Goal: Find specific page/section

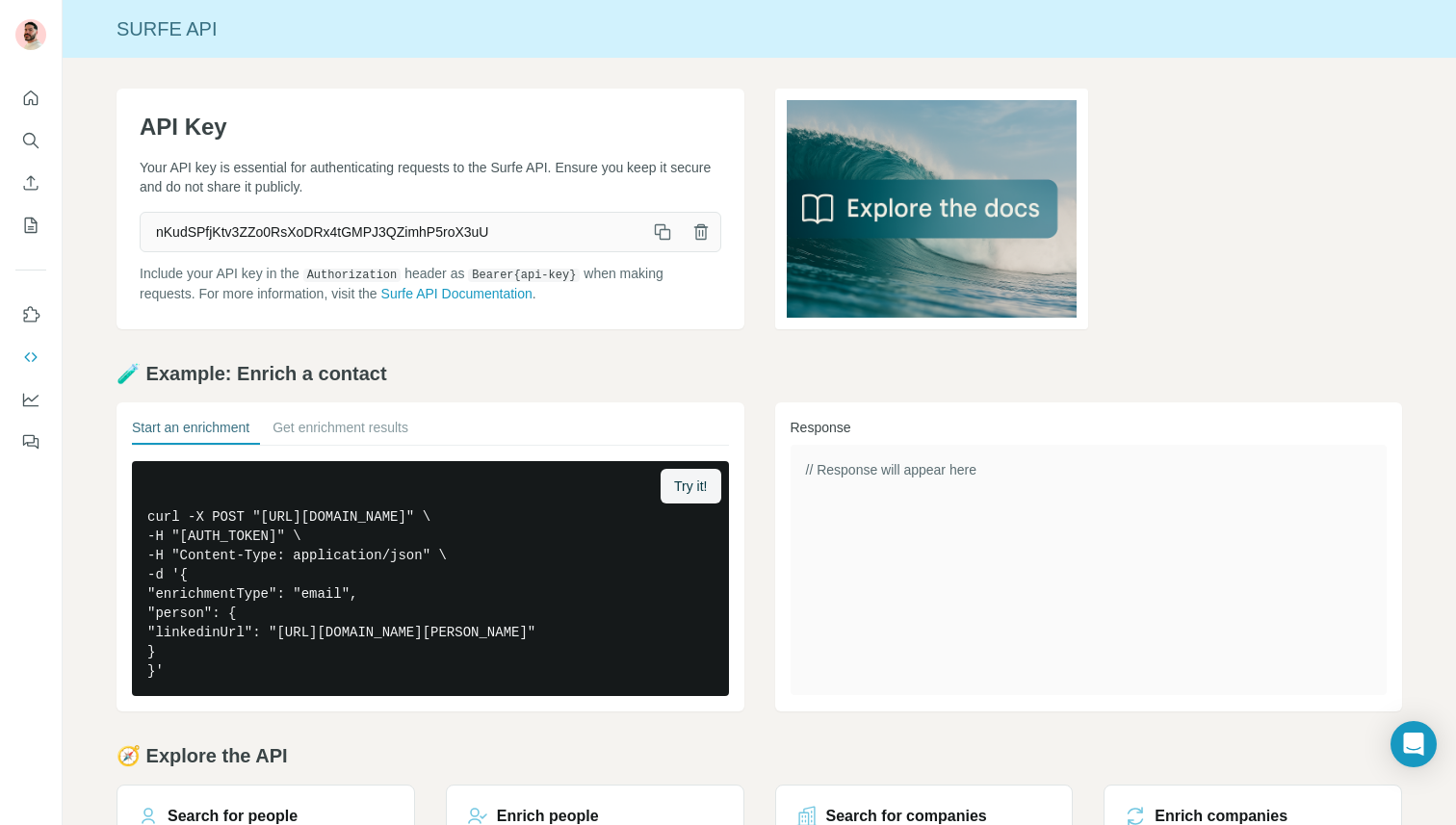
scroll to position [185, 0]
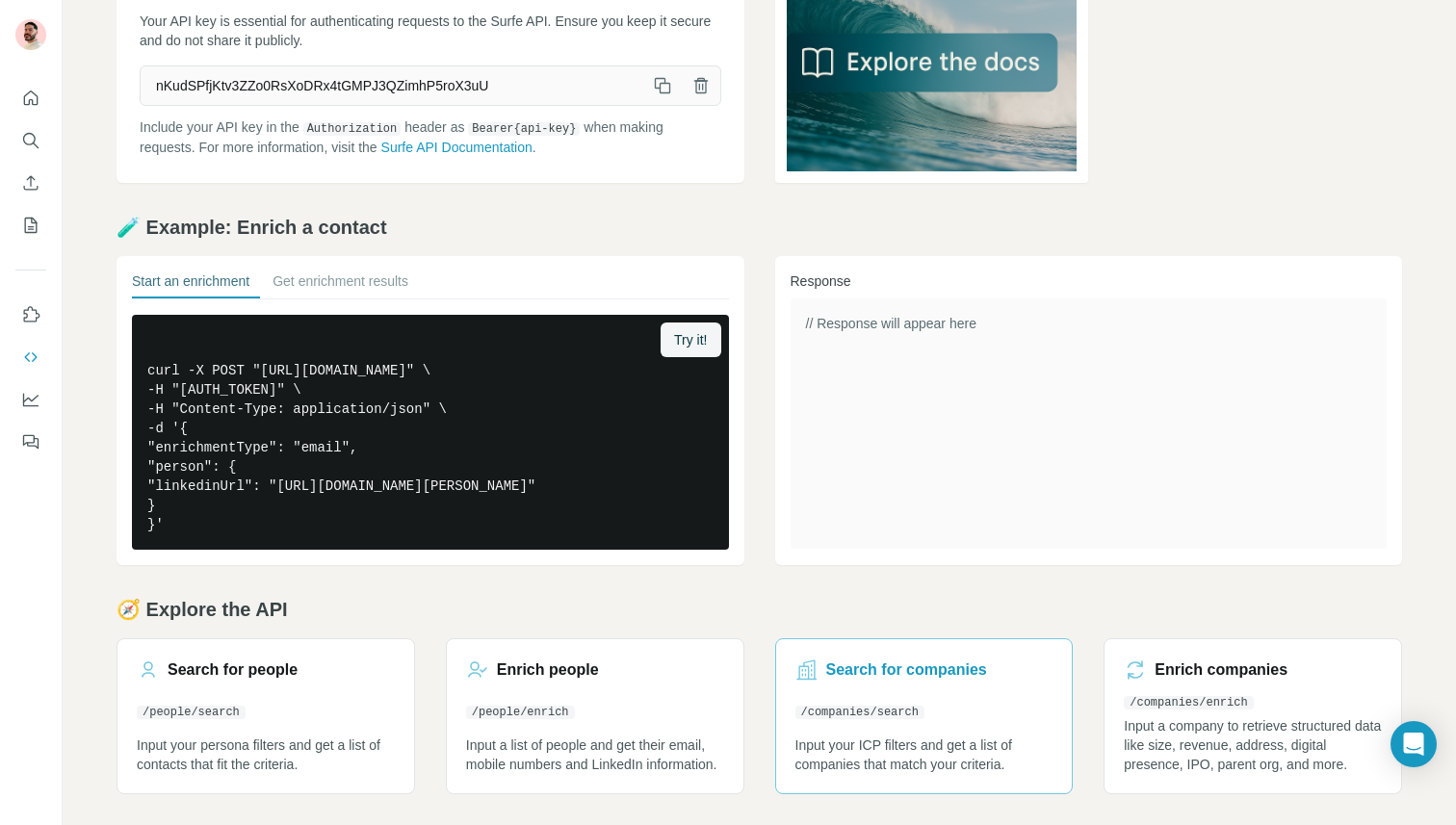
click at [943, 709] on link "Search for companies /companies/search Input your ICP filters and get a list of…" at bounding box center [925, 716] width 298 height 156
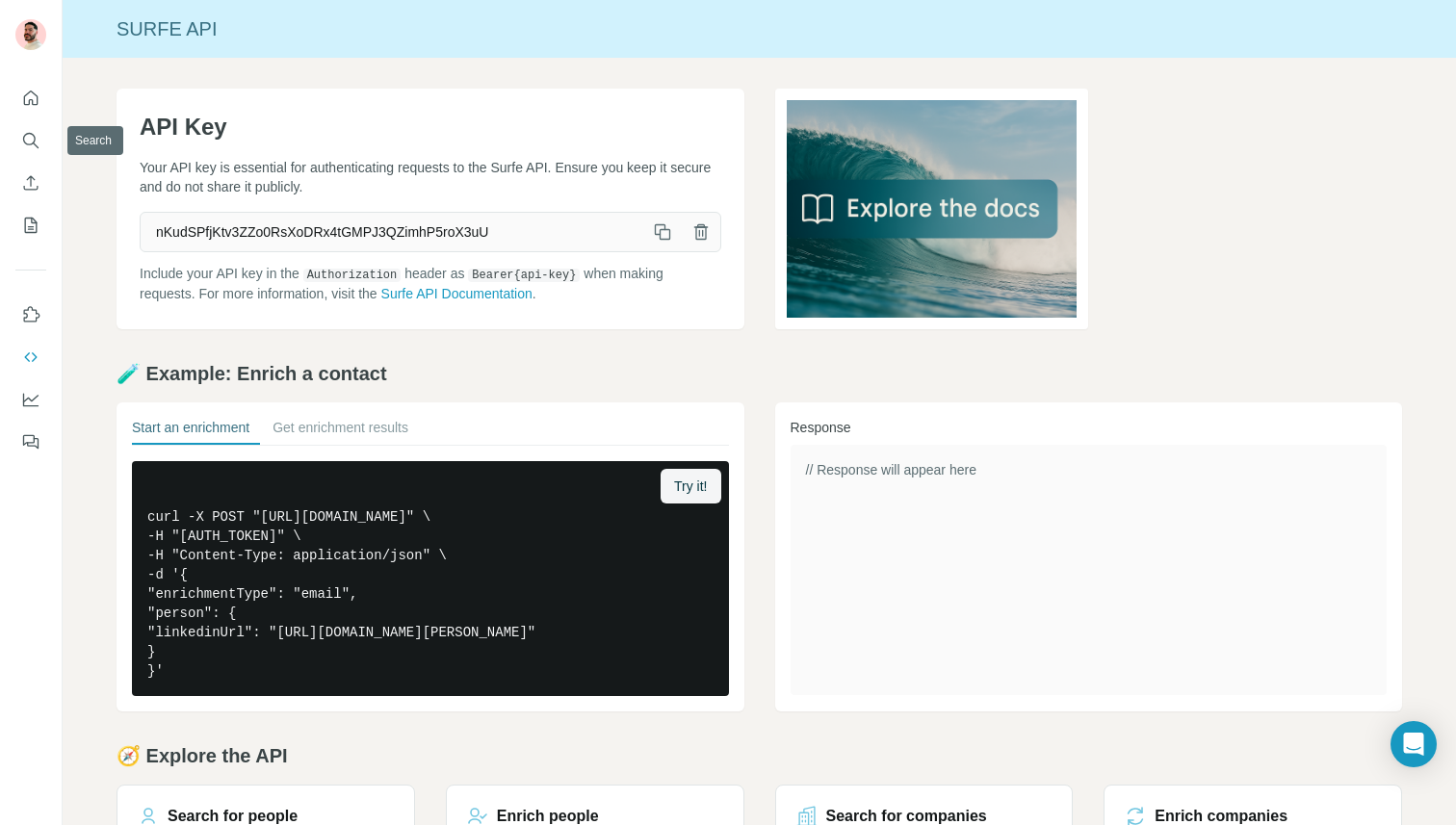
scroll to position [185, 0]
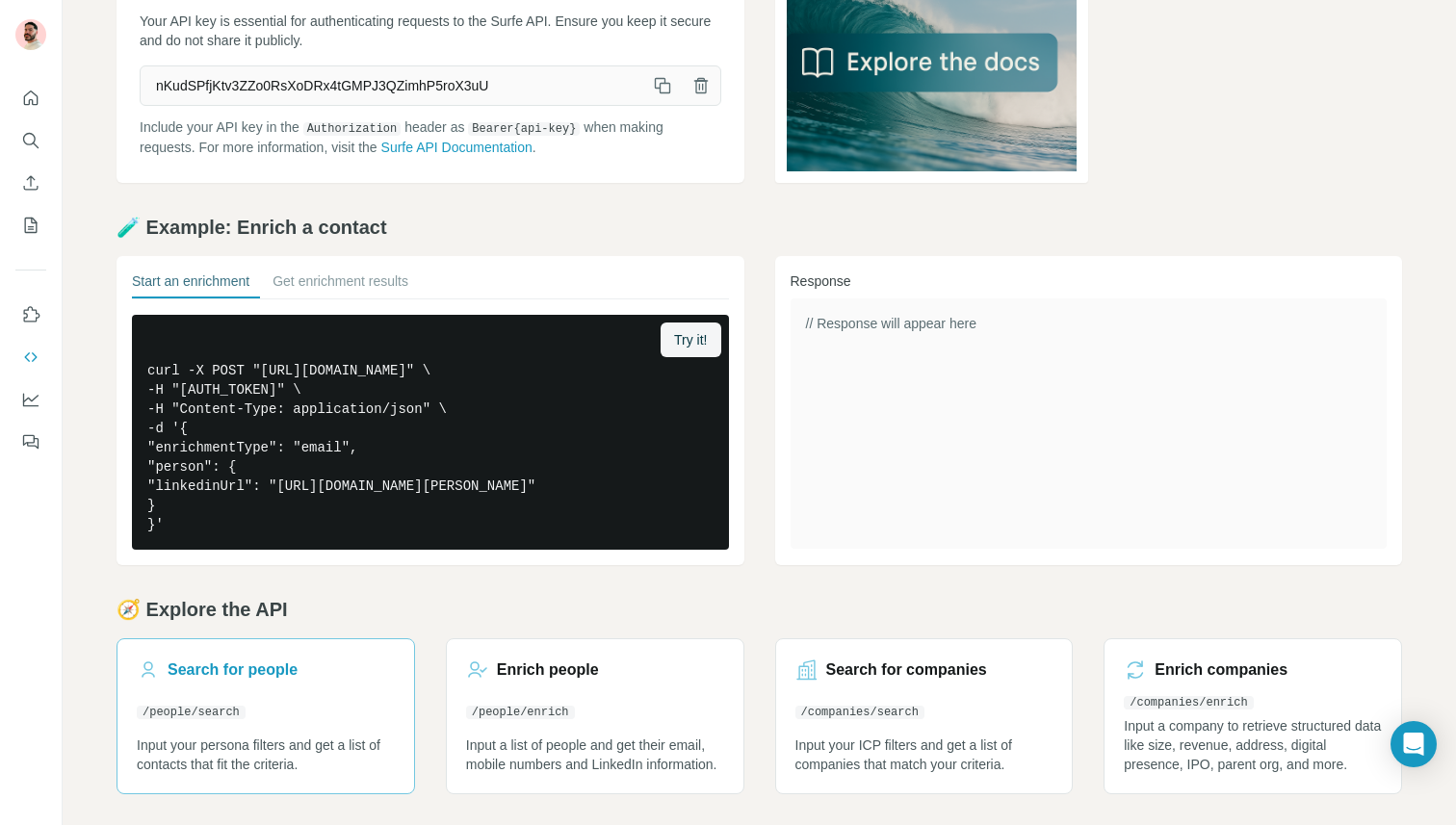
click at [224, 710] on code "/people/search" at bounding box center [191, 712] width 109 height 14
